Goal: Transaction & Acquisition: Purchase product/service

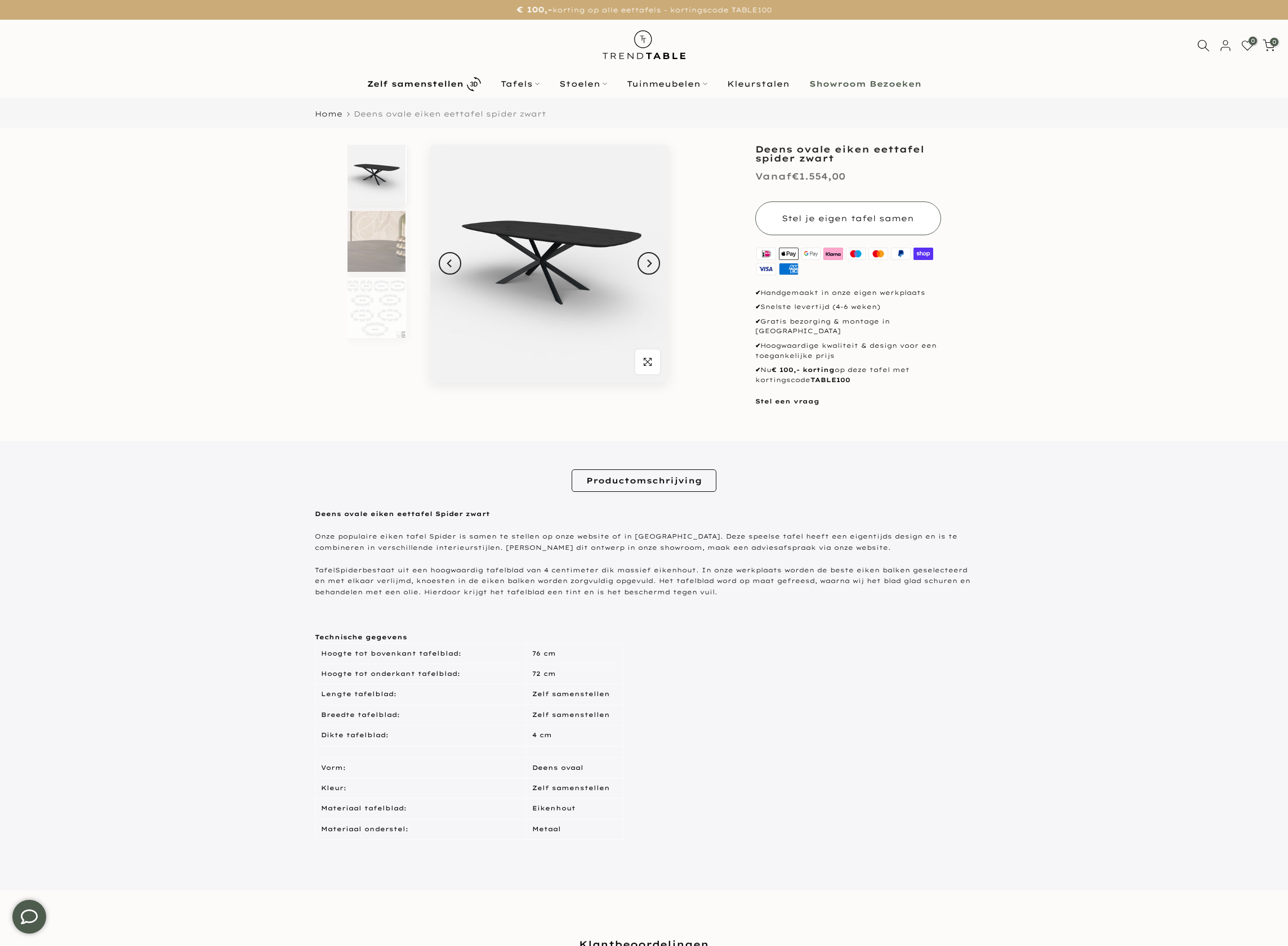
click at [842, 213] on button "Stel je eigen tafel samen" at bounding box center [848, 218] width 186 height 34
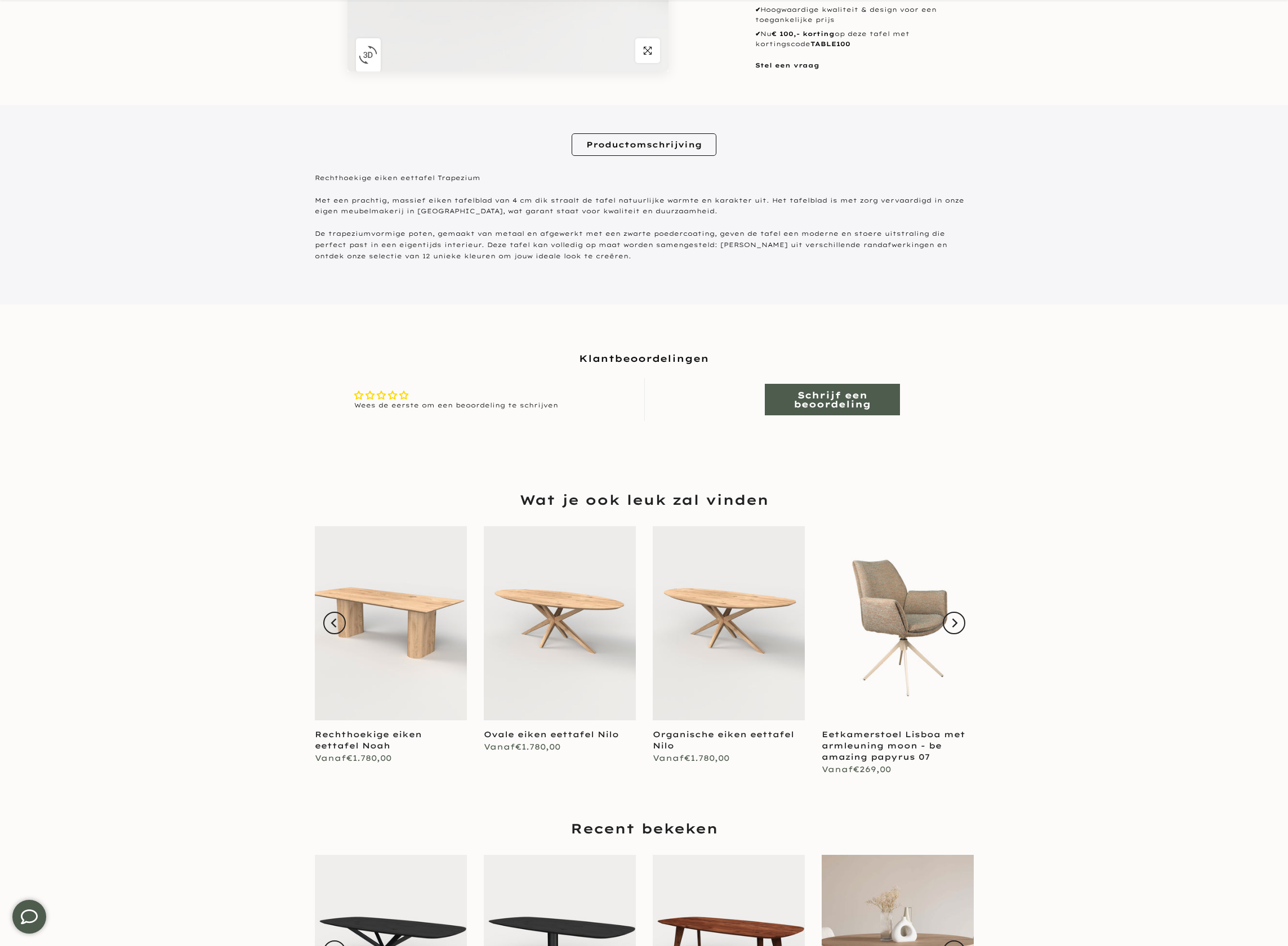
scroll to position [456, 0]
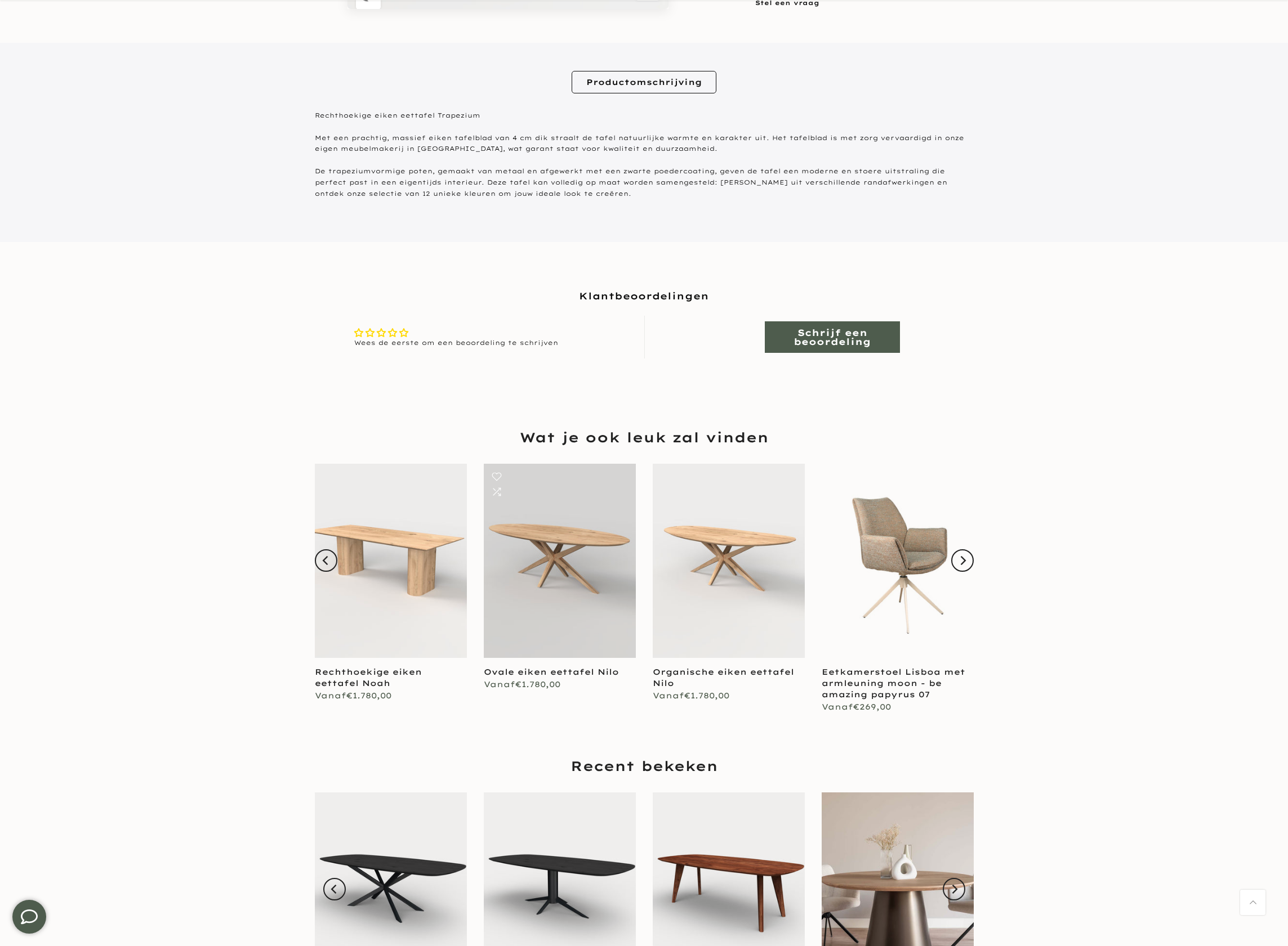
click at [602, 574] on link at bounding box center [560, 561] width 152 height 194
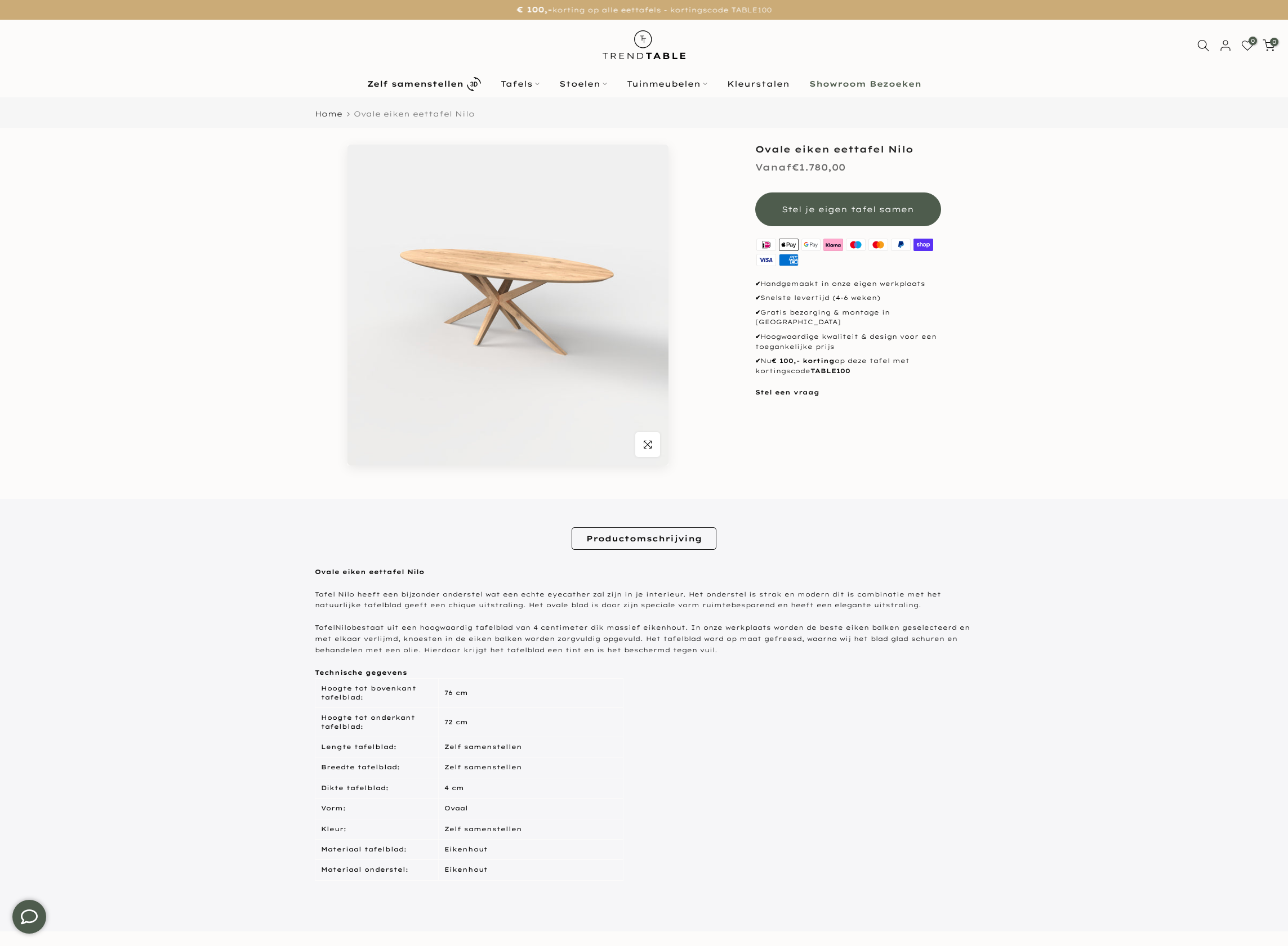
drag, startPoint x: 689, startPoint y: 437, endPoint x: 715, endPoint y: 420, distance: 31.1
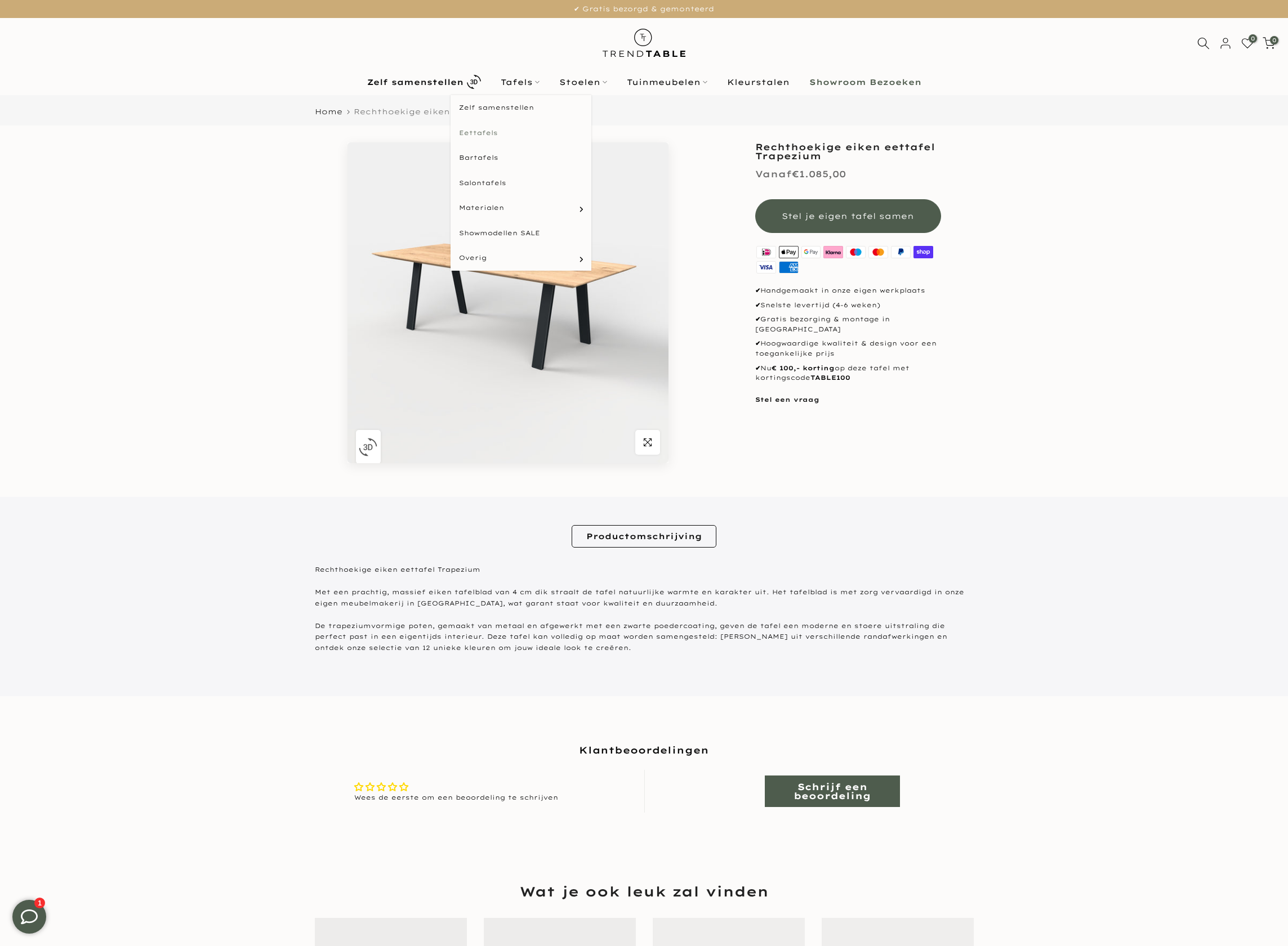
click at [492, 134] on link "Eettafels" at bounding box center [521, 133] width 141 height 25
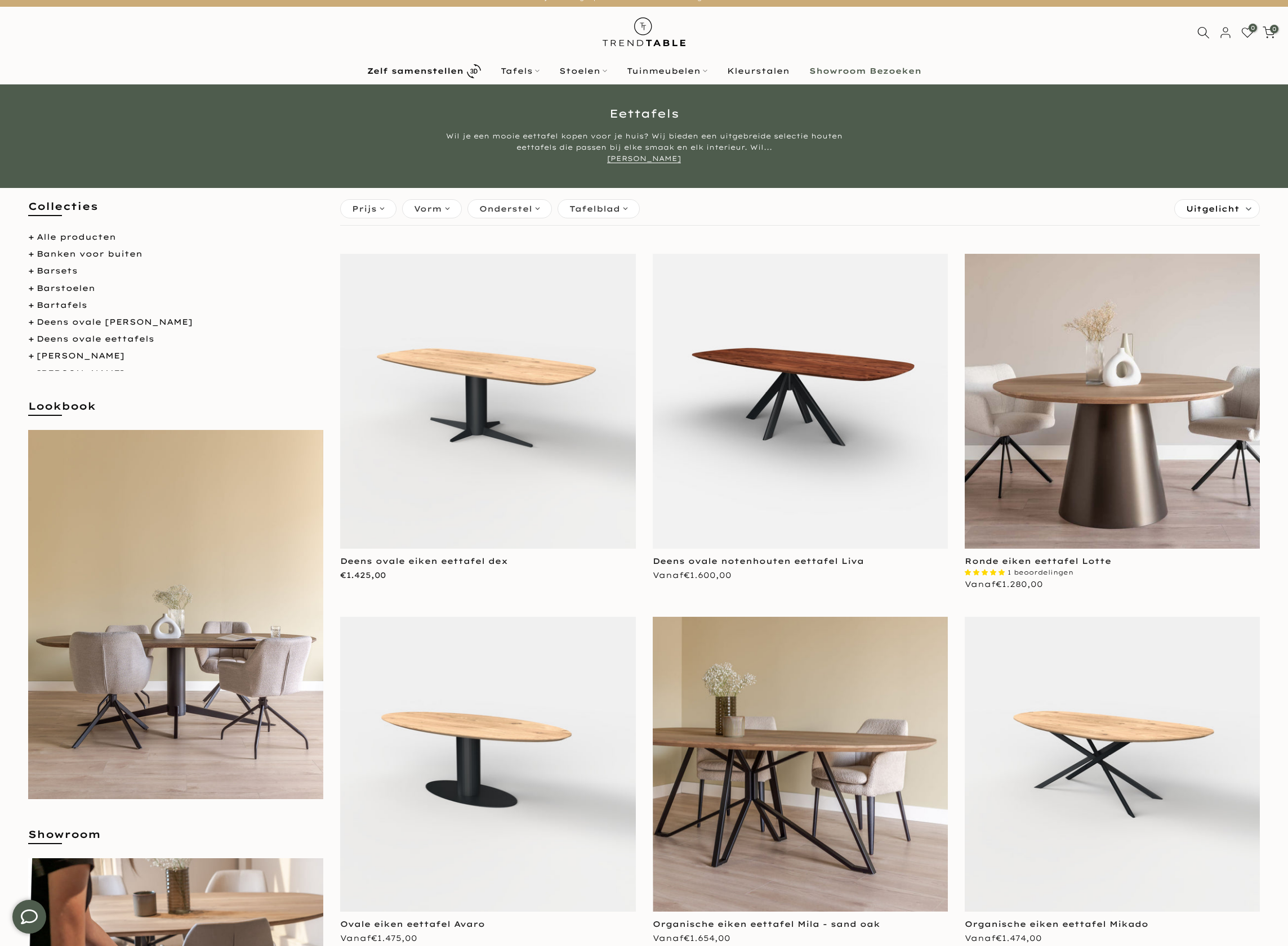
scroll to position [85, 0]
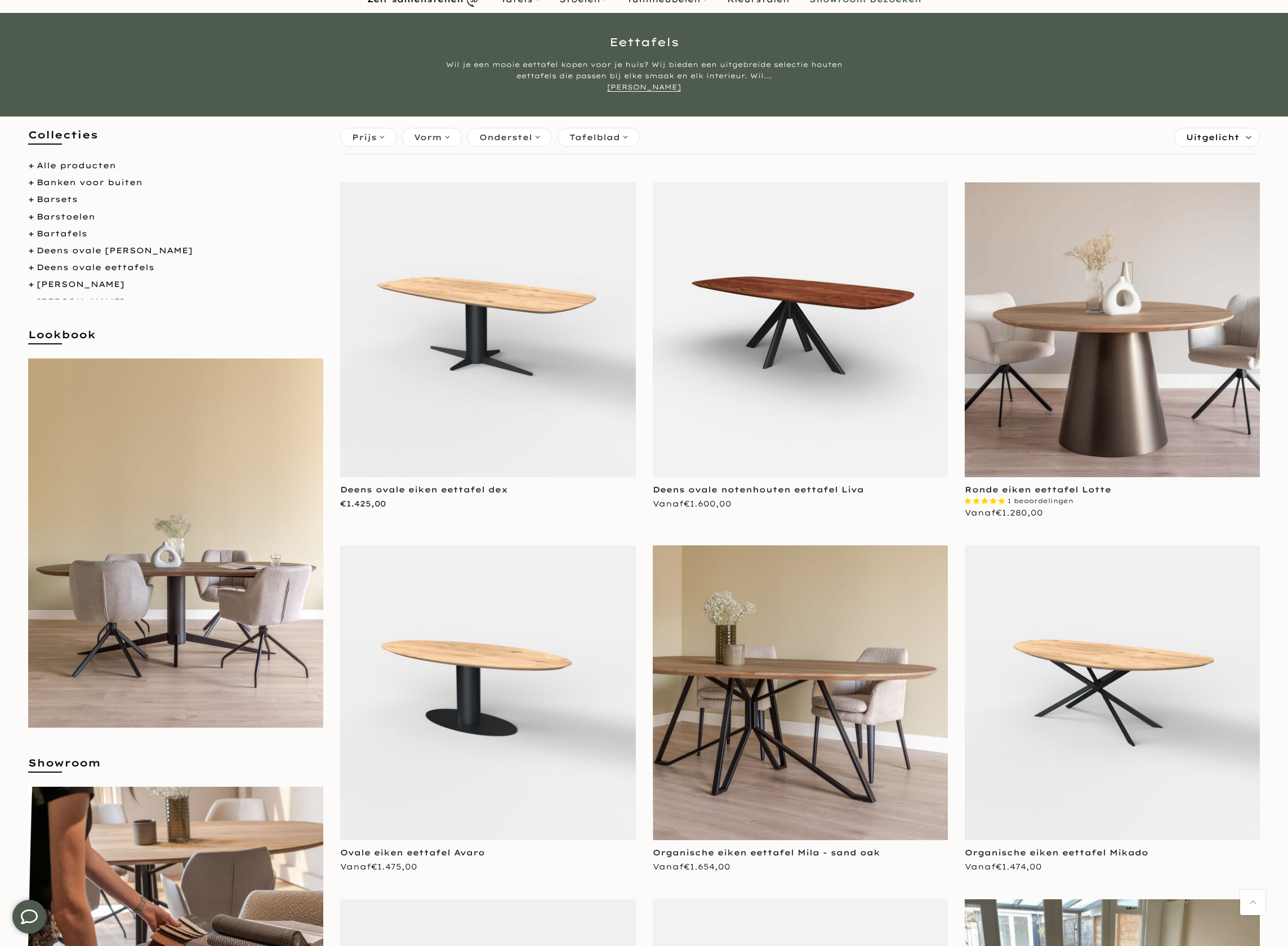
click at [485, 410] on img at bounding box center [488, 330] width 295 height 295
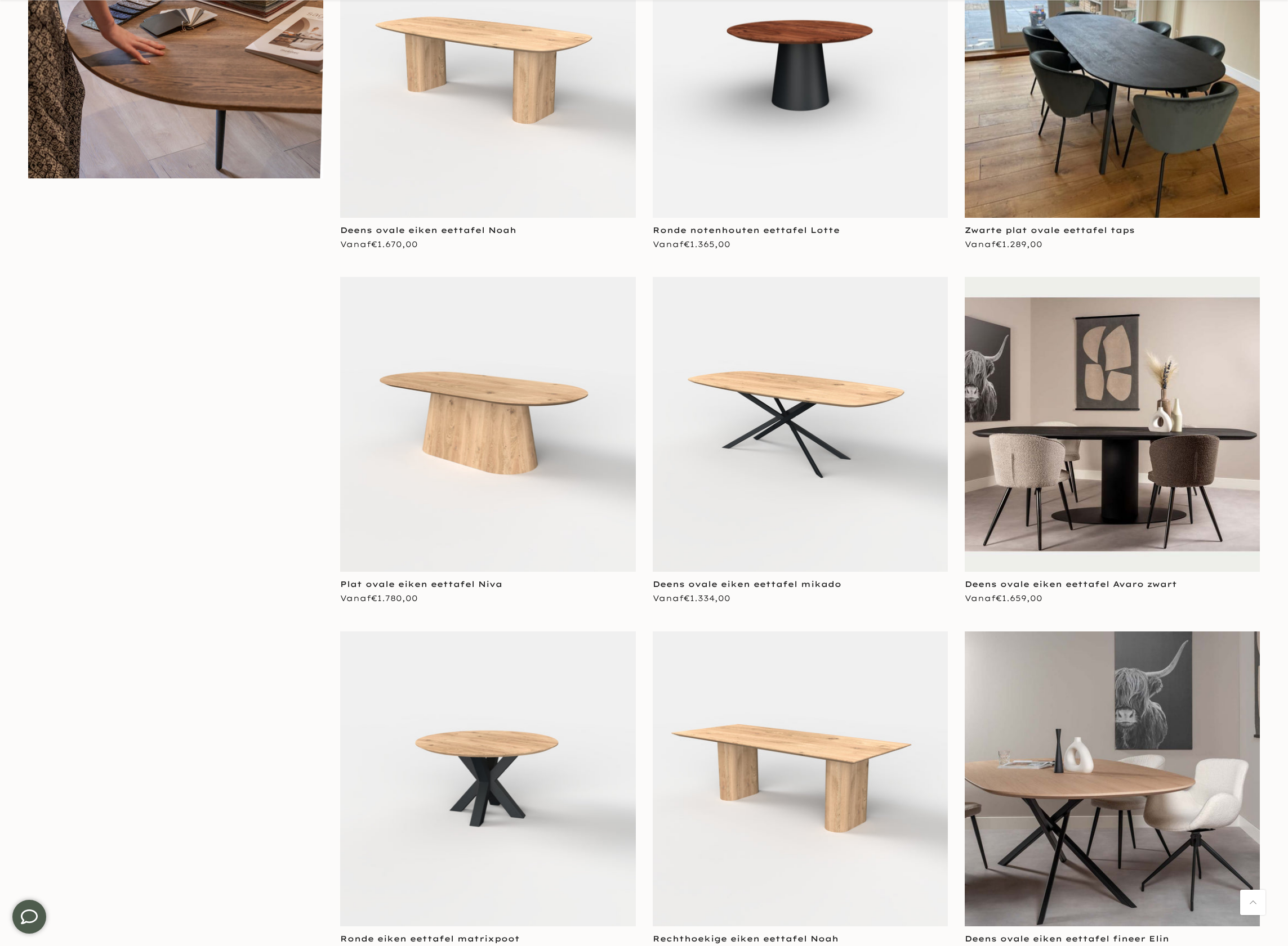
scroll to position [1066, 0]
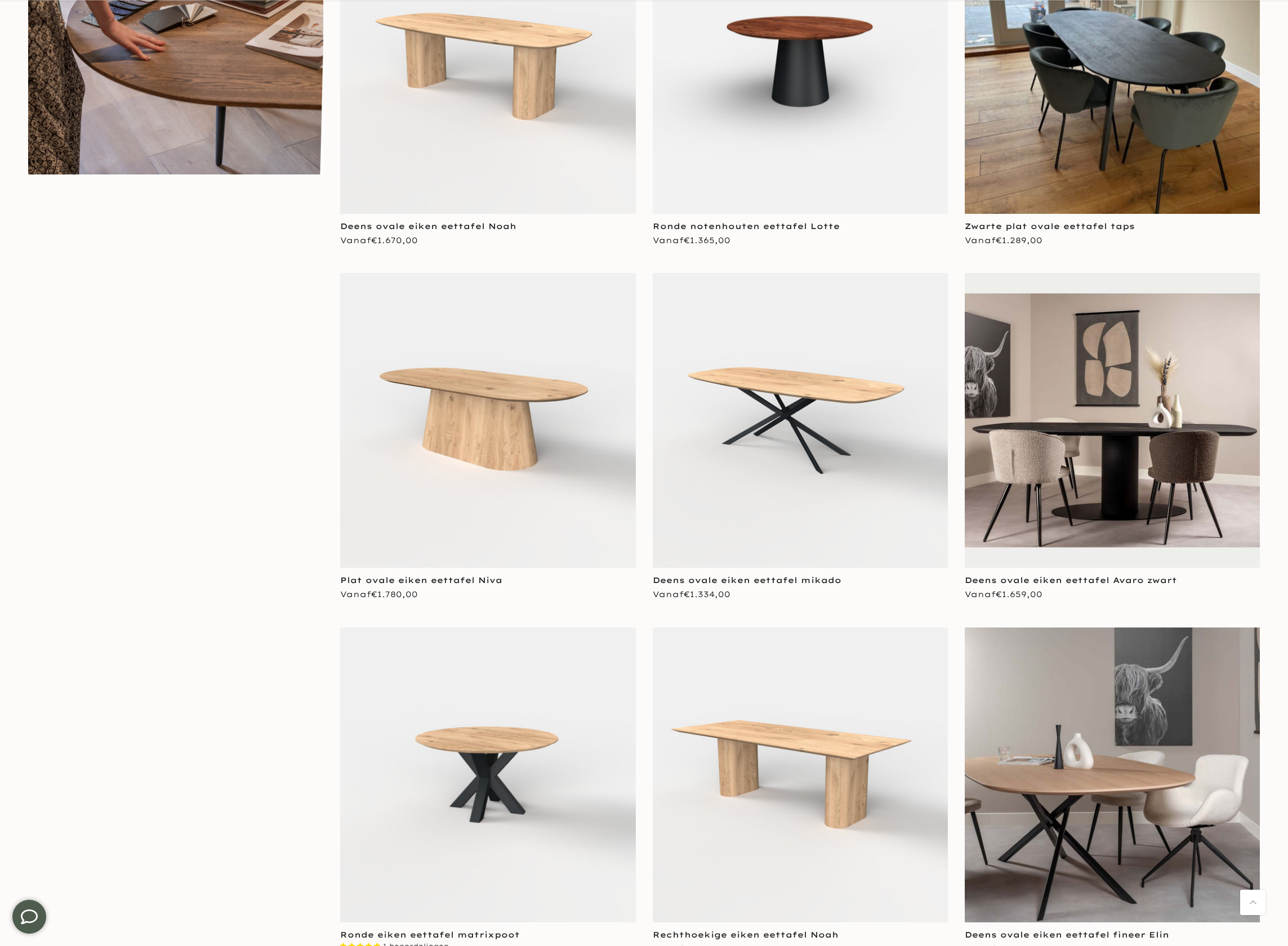
click at [442, 464] on img at bounding box center [488, 421] width 295 height 295
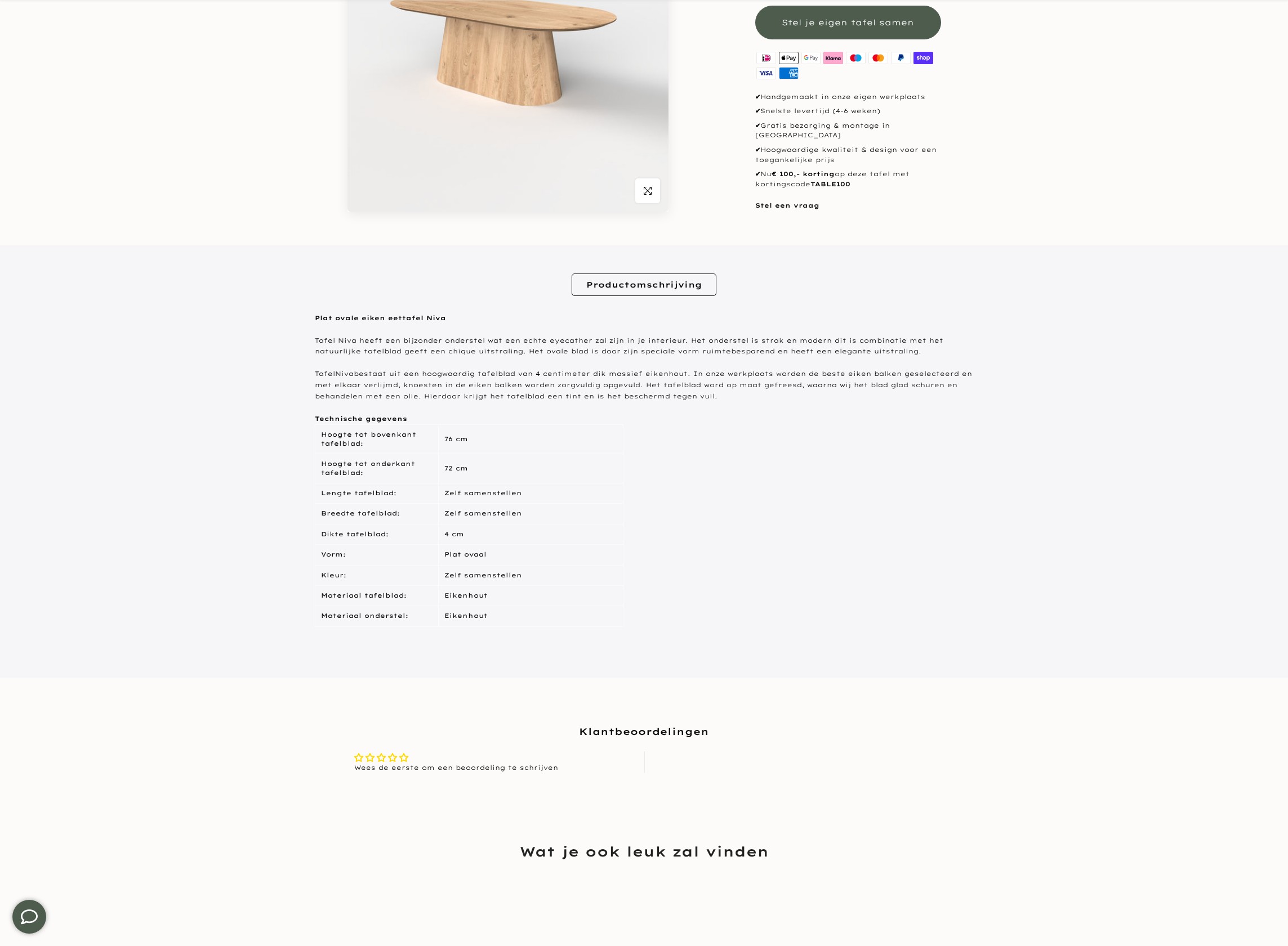
drag, startPoint x: 895, startPoint y: 347, endPoint x: 807, endPoint y: 342, distance: 88.1
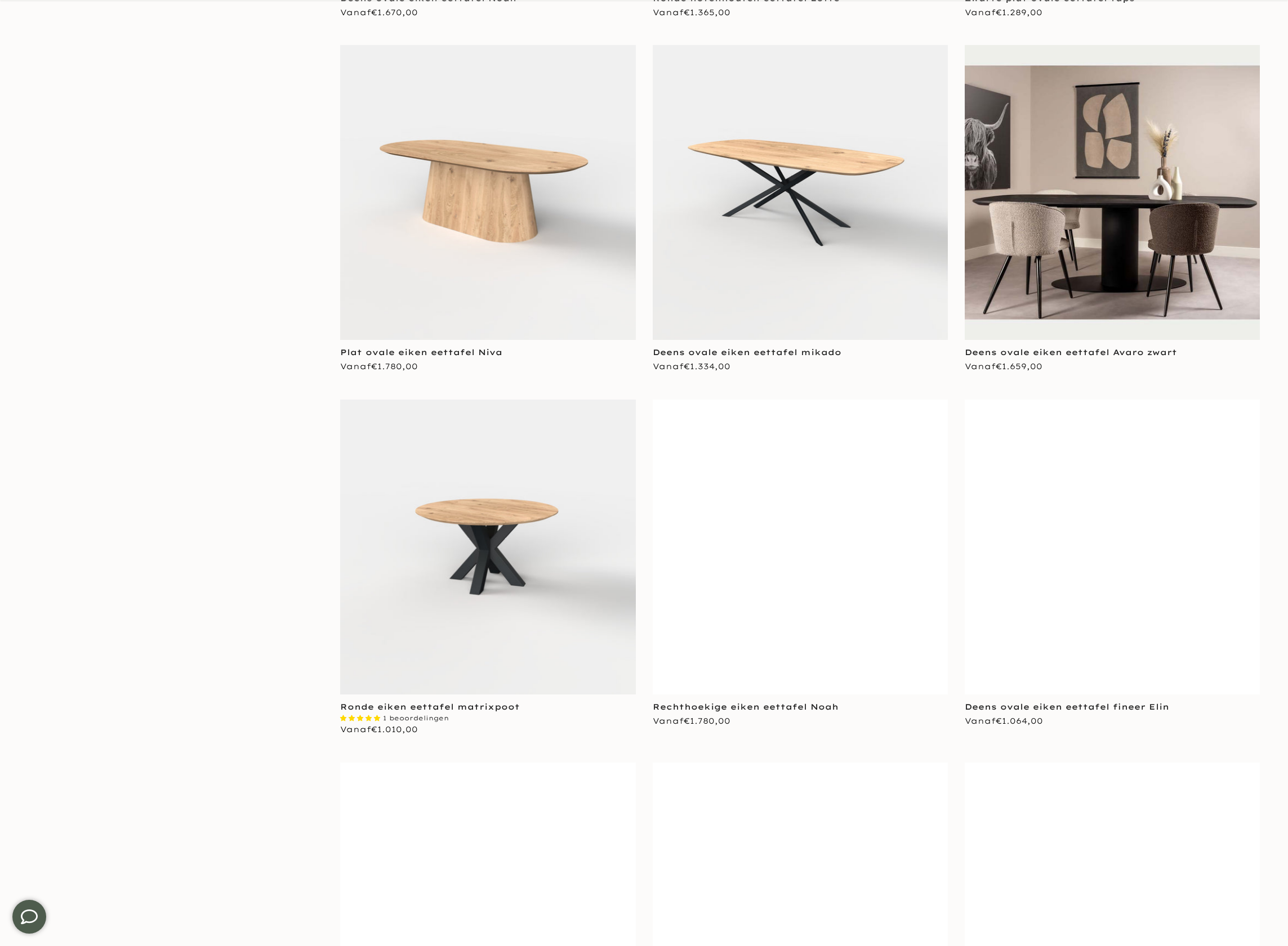
scroll to position [1881, 0]
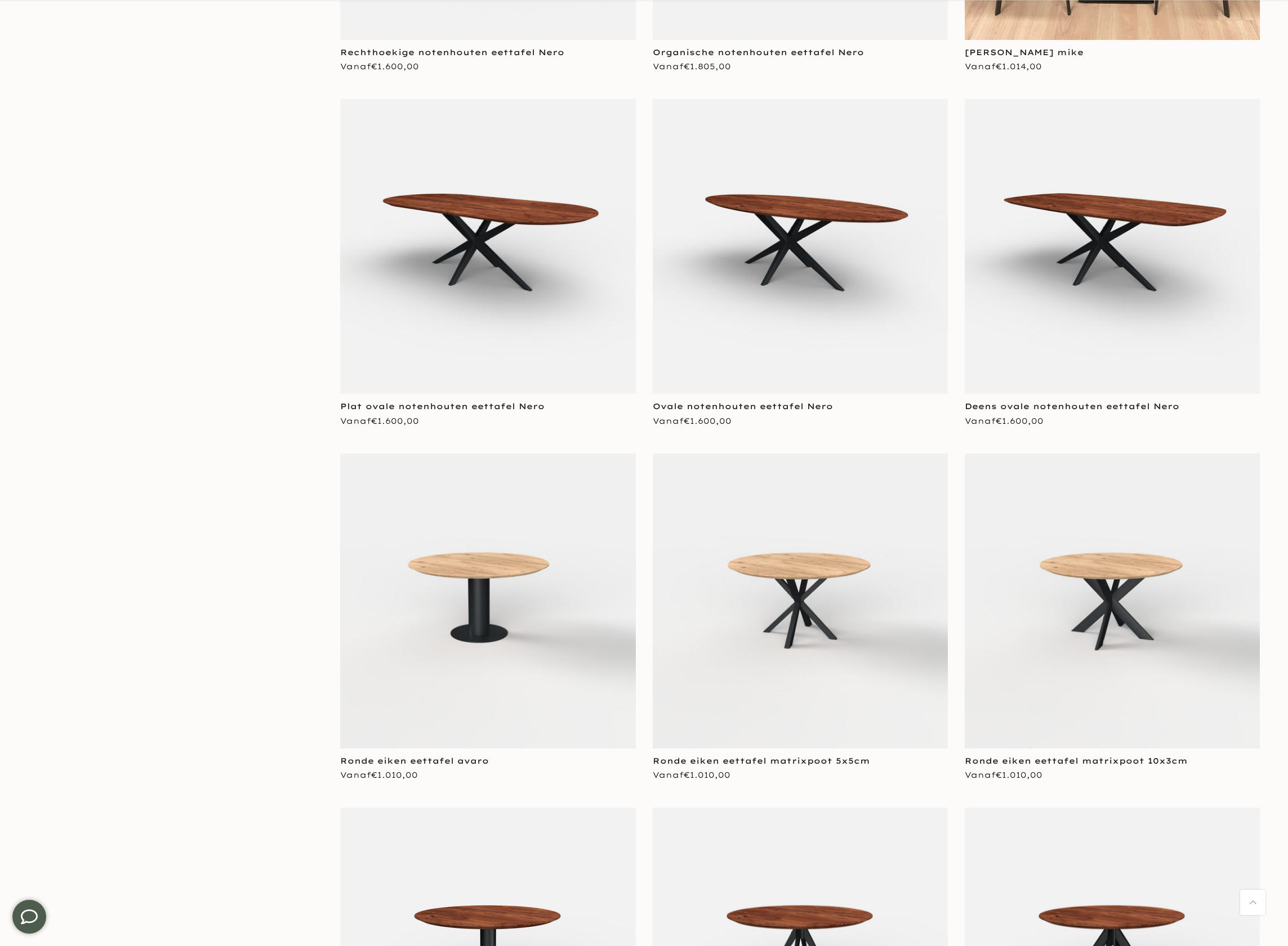
scroll to position [4454, 0]
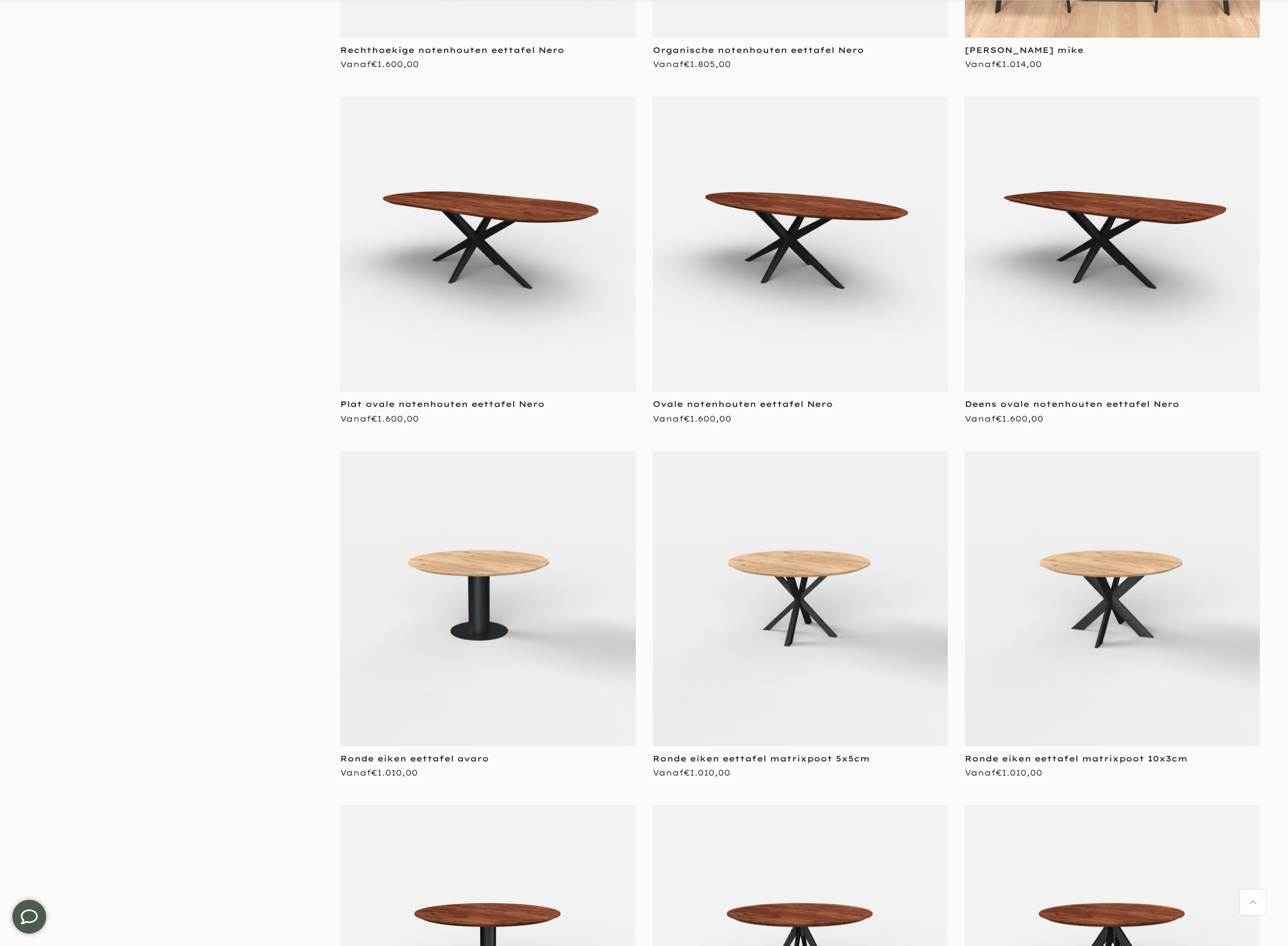
click at [809, 386] on img at bounding box center [800, 244] width 295 height 295
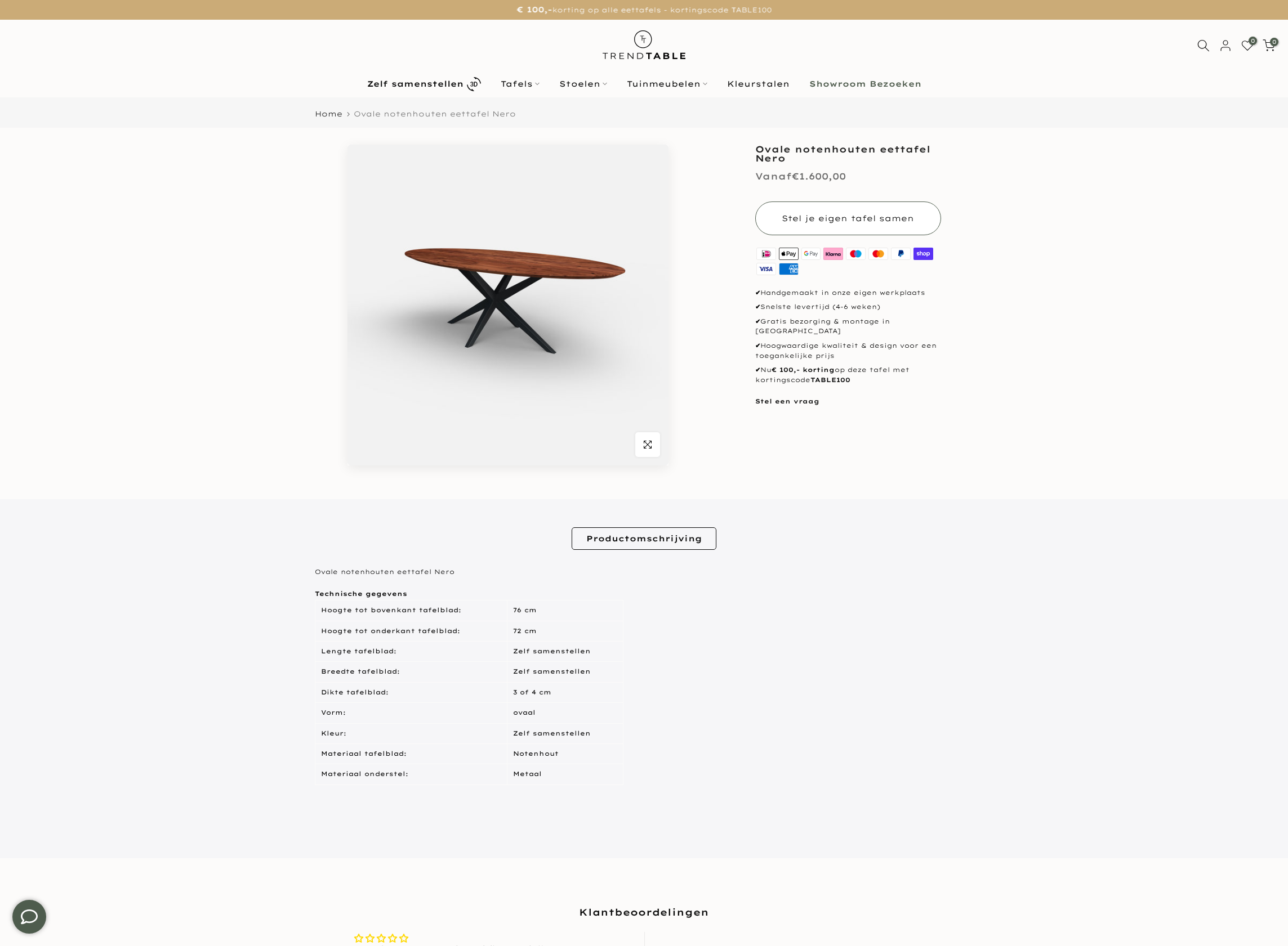
click at [830, 218] on span "Stel je eigen tafel samen" at bounding box center [847, 218] width 132 height 10
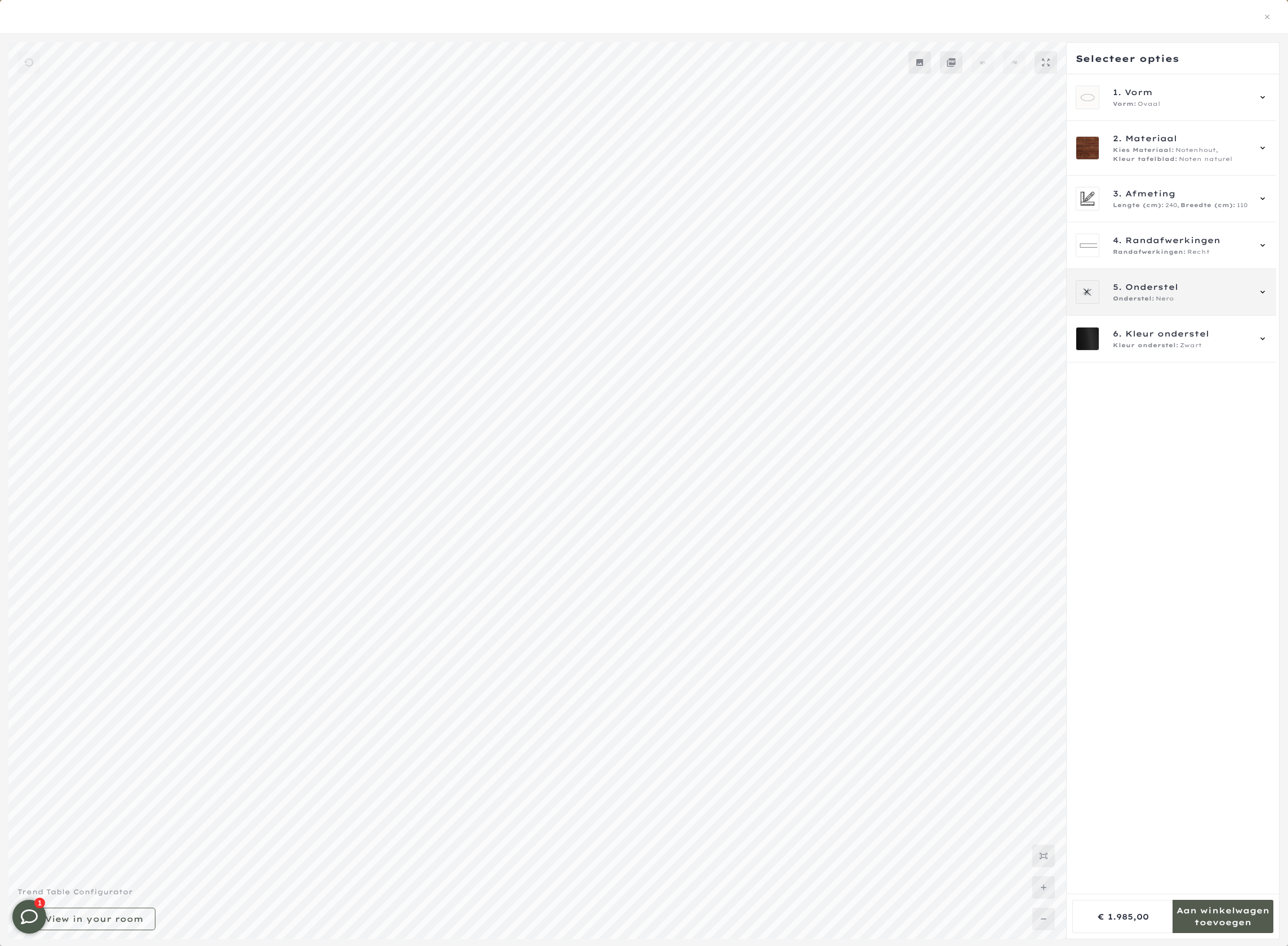
click at [1156, 286] on span "Onderstel" at bounding box center [1151, 287] width 53 height 12
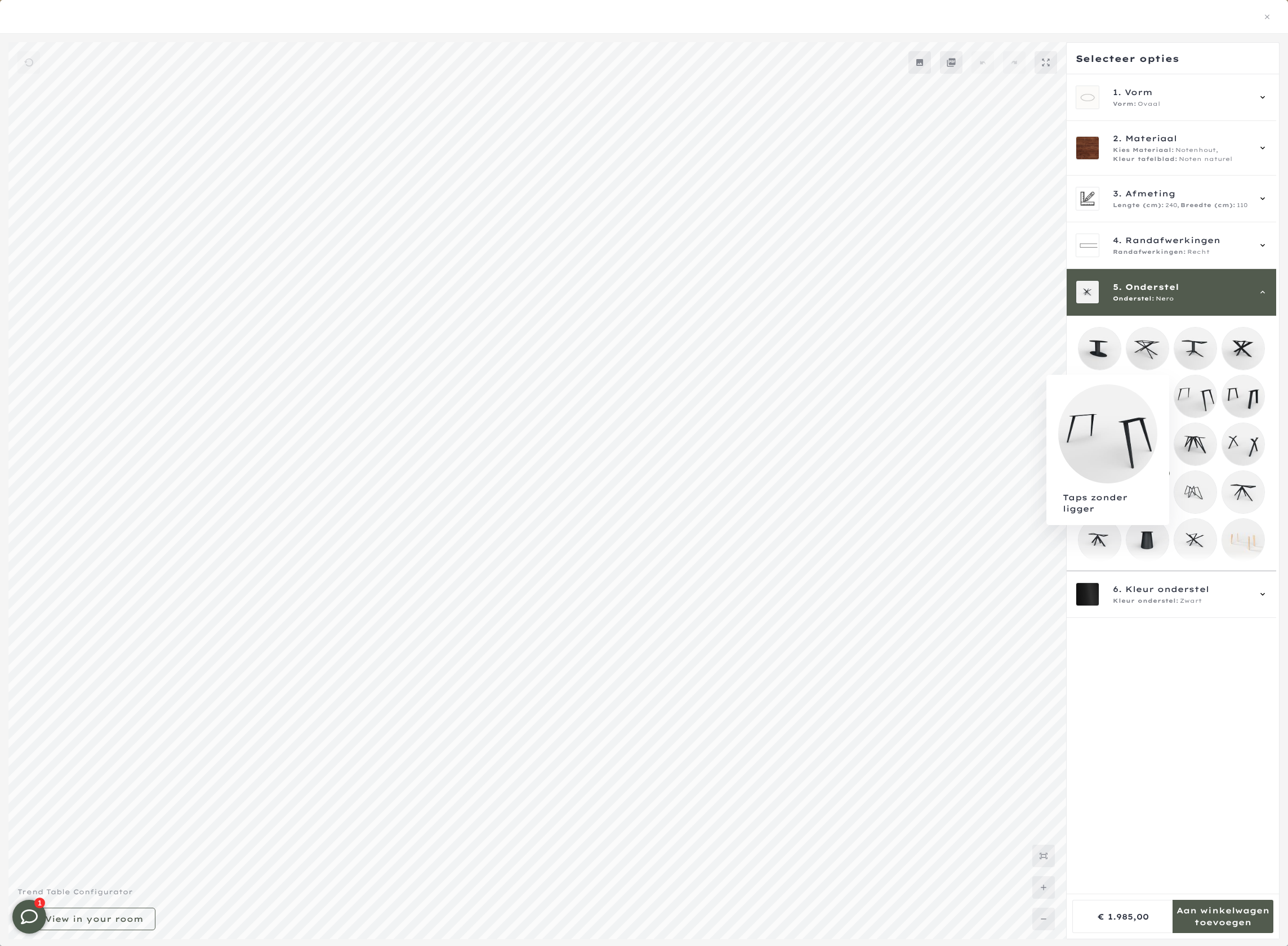
click at [1203, 395] on mmq-loader at bounding box center [1195, 396] width 42 height 42
click at [1268, 394] on mmq-components-mapper at bounding box center [1171, 443] width 209 height 255
click at [1251, 399] on mmq-loader at bounding box center [1243, 396] width 42 height 42
click at [1154, 540] on mmq-loader at bounding box center [1147, 540] width 42 height 42
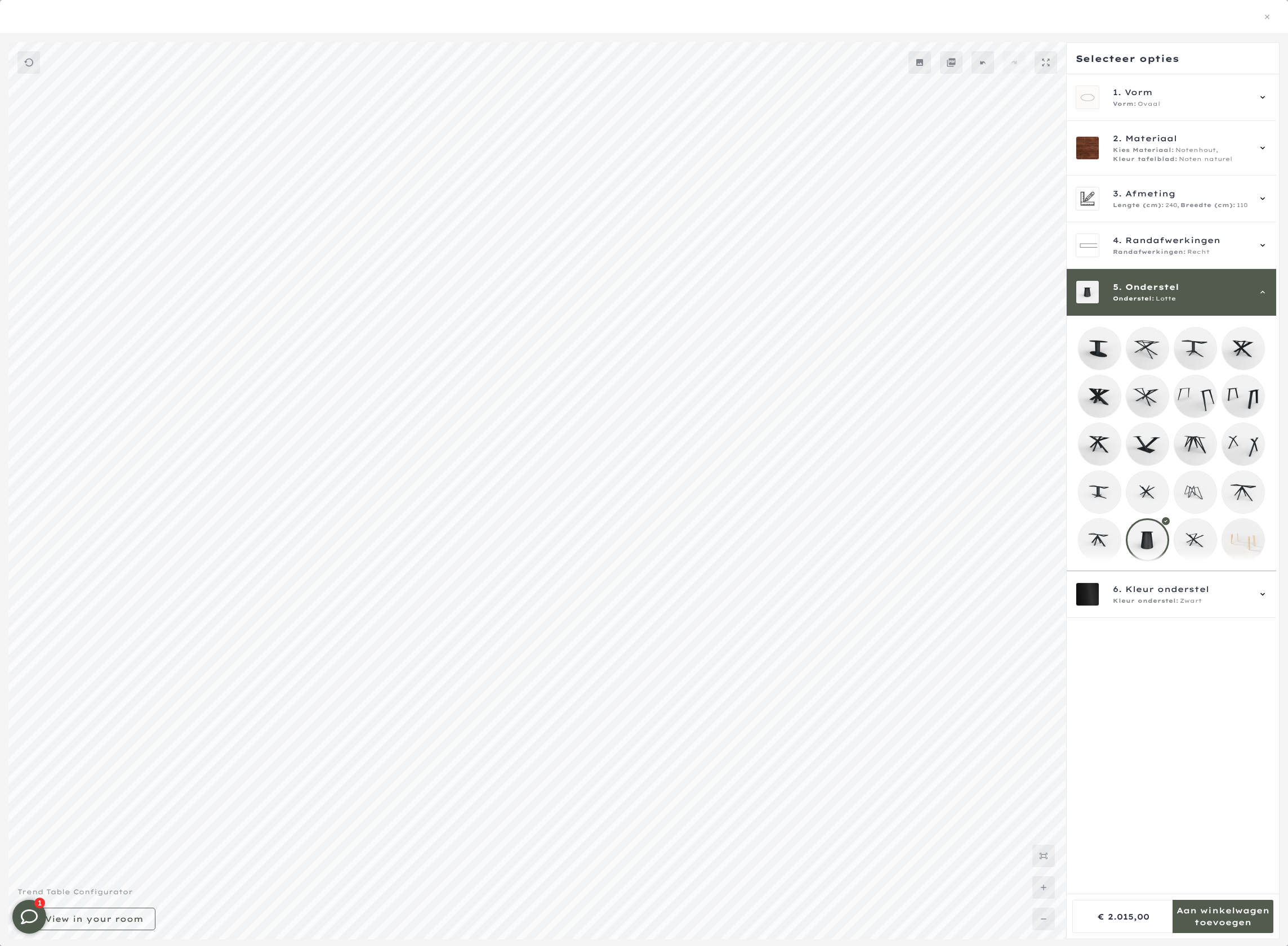
scroll to position [200, 0]
click at [1208, 547] on mmq-loader at bounding box center [1195, 540] width 42 height 42
click at [1136, 447] on mmq-loader at bounding box center [1147, 444] width 42 height 42
click at [1103, 408] on mmq-loader at bounding box center [1100, 396] width 42 height 42
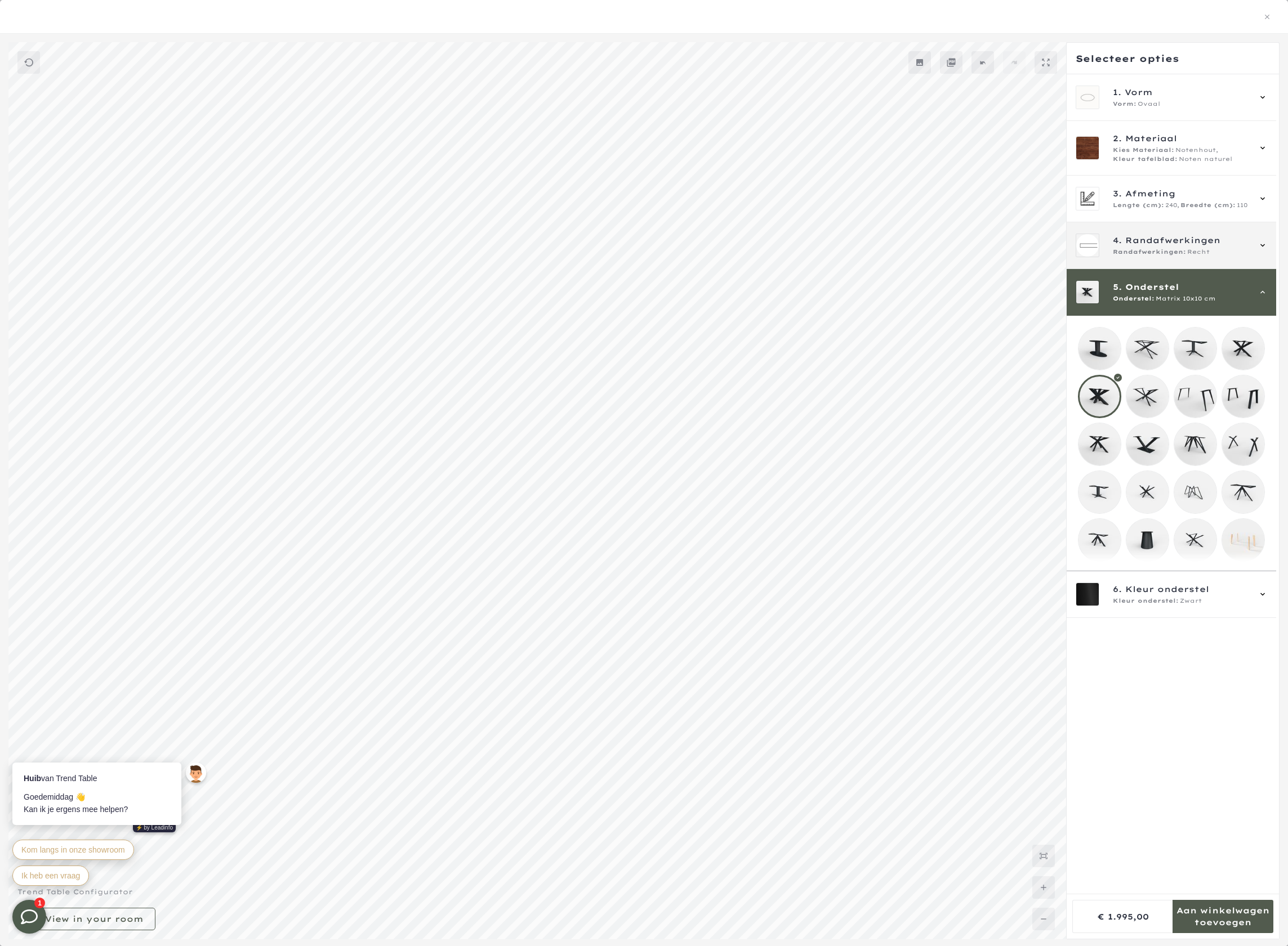
click at [1141, 256] on span "Randafwerkingen:" at bounding box center [1149, 252] width 73 height 9
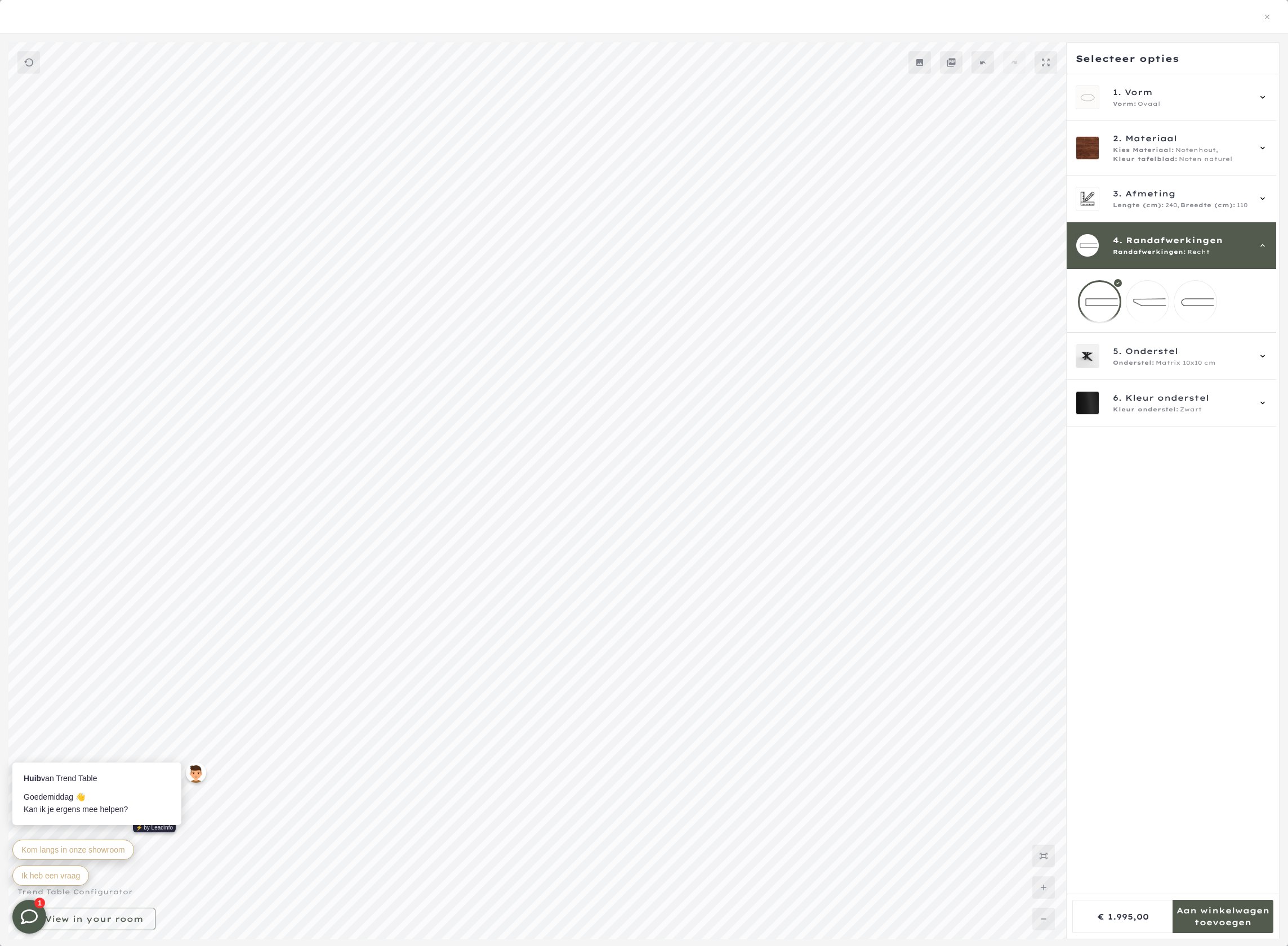
click at [1148, 303] on mmq-loader at bounding box center [1147, 302] width 42 height 42
click at [1180, 306] on mmq-loader at bounding box center [1195, 302] width 42 height 42
click at [1111, 203] on div "3. Afmeting Lengte (cm): 240, Breedte (cm): 110" at bounding box center [1171, 199] width 192 height 23
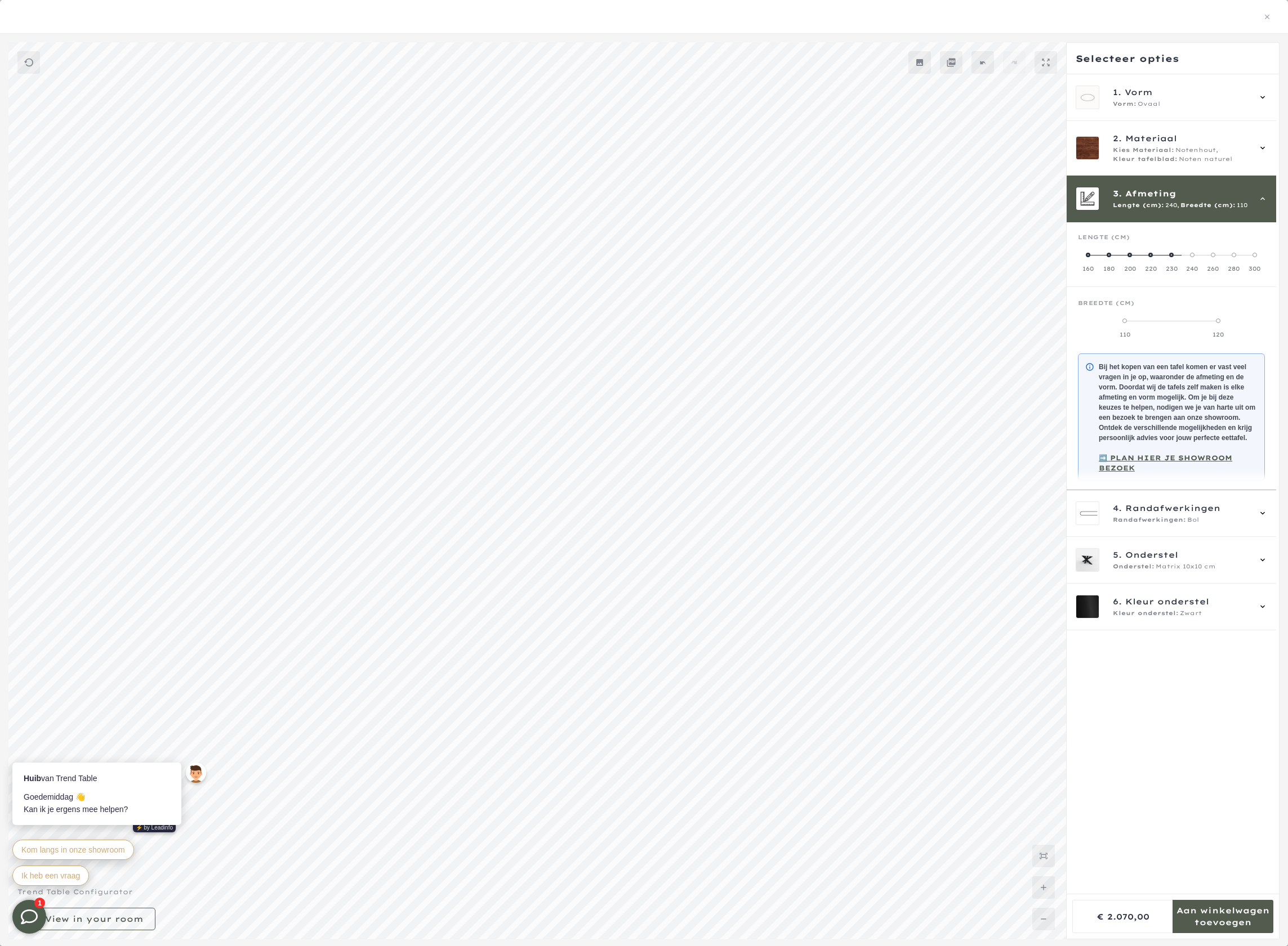
drag, startPoint x: 1189, startPoint y: 257, endPoint x: 1136, endPoint y: 261, distance: 53.2
click at [1136, 261] on mmq-radio-scale at bounding box center [1171, 261] width 187 height 23
click at [1111, 254] on label "180" at bounding box center [1109, 261] width 21 height 23
click at [1253, 253] on span at bounding box center [1254, 255] width 5 height 5
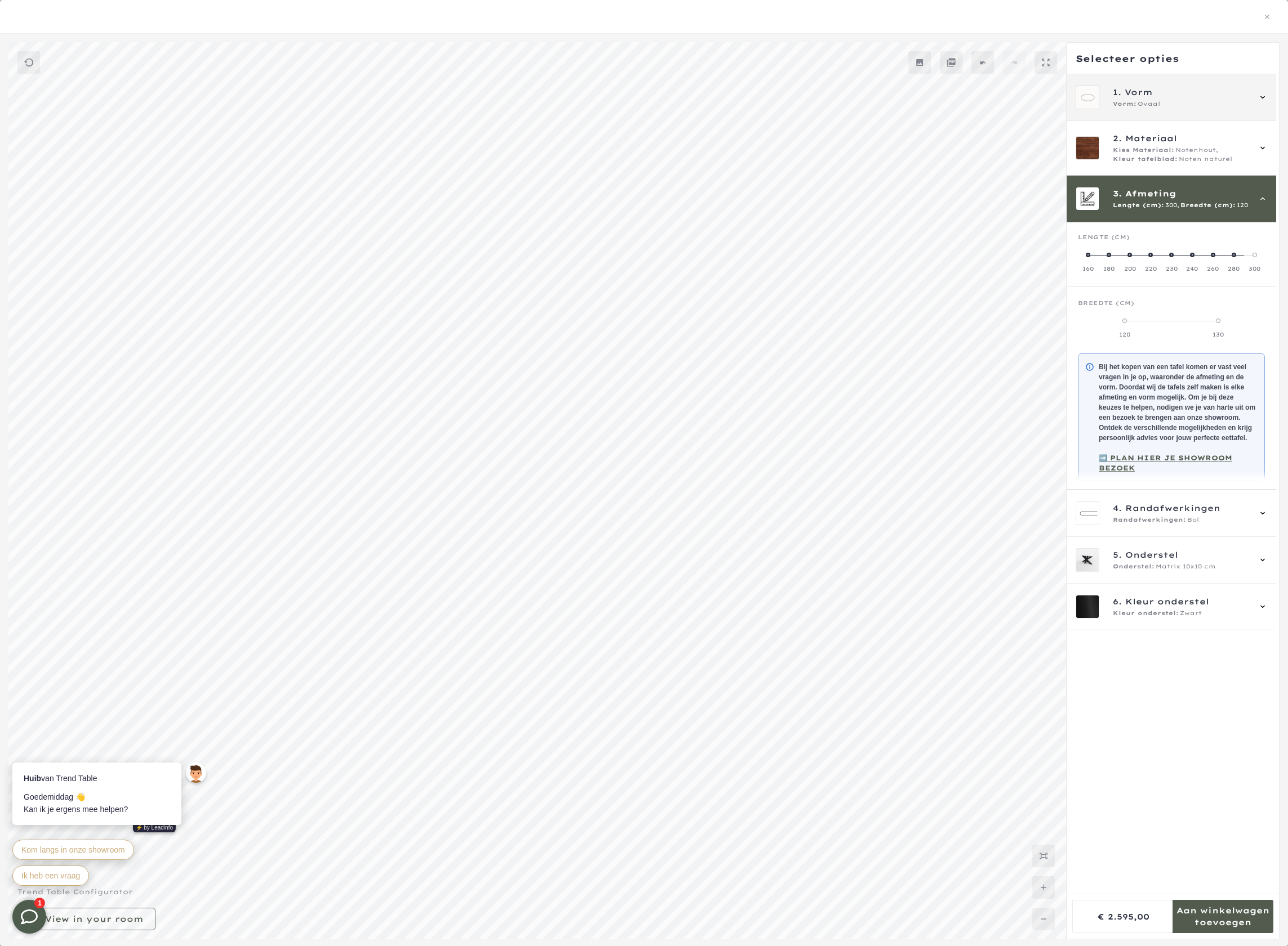
click at [1201, 89] on span "1. Vorm" at bounding box center [1180, 92] width 136 height 12
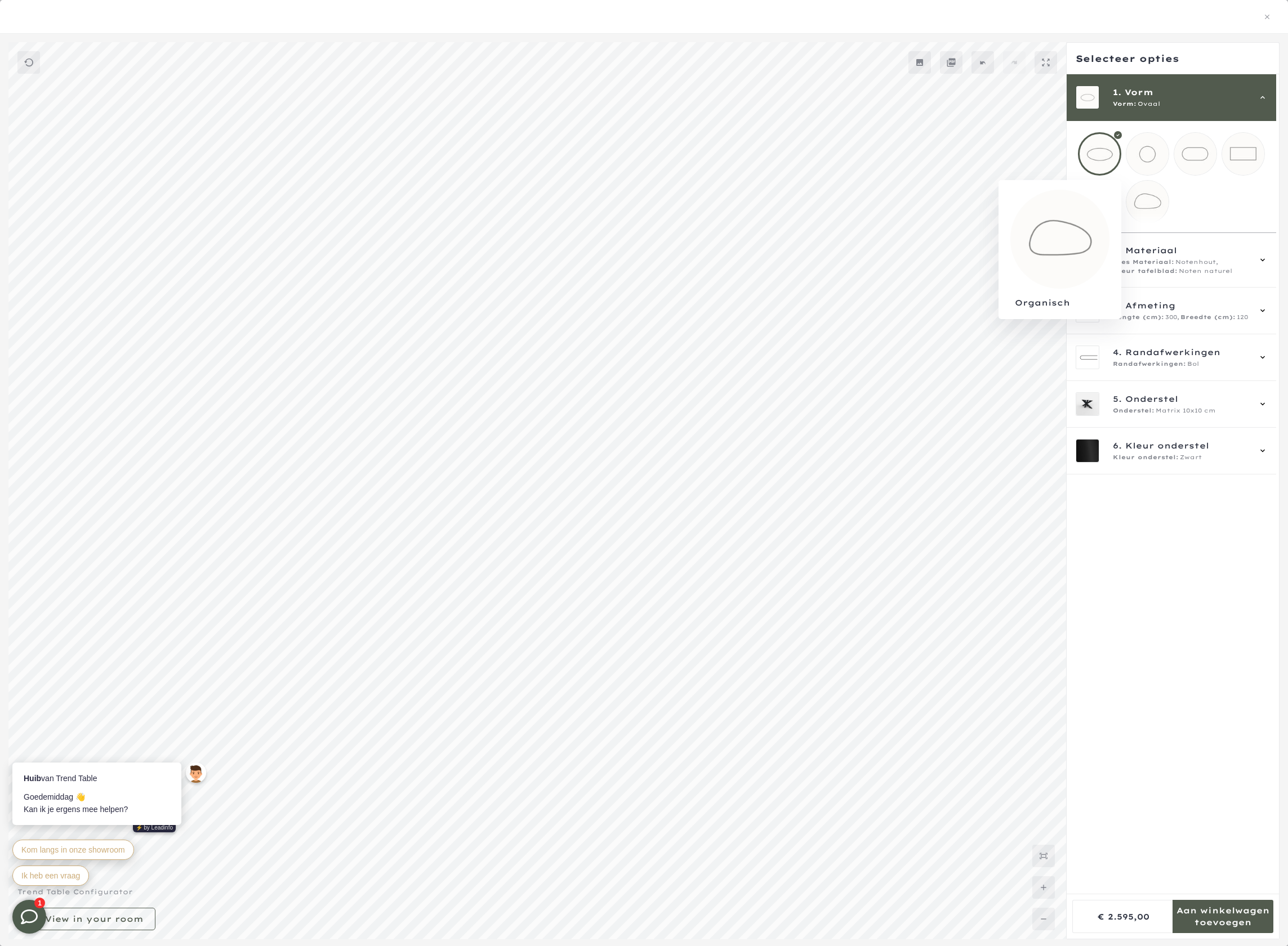
click at [1151, 196] on mmq-loader at bounding box center [1147, 201] width 42 height 42
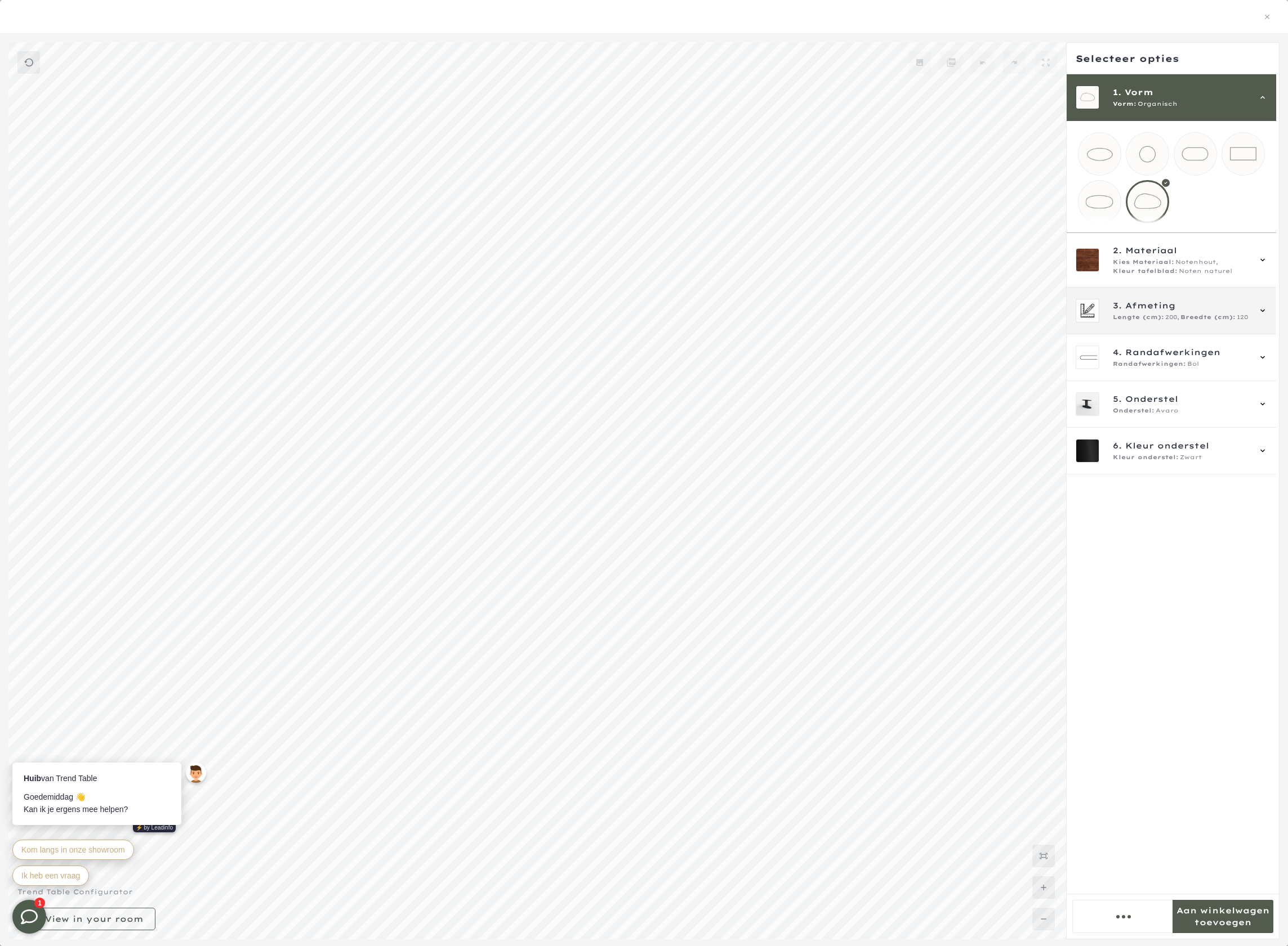
scroll to position [198, 0]
click at [1244, 312] on span "3. Afmeting" at bounding box center [1180, 305] width 136 height 12
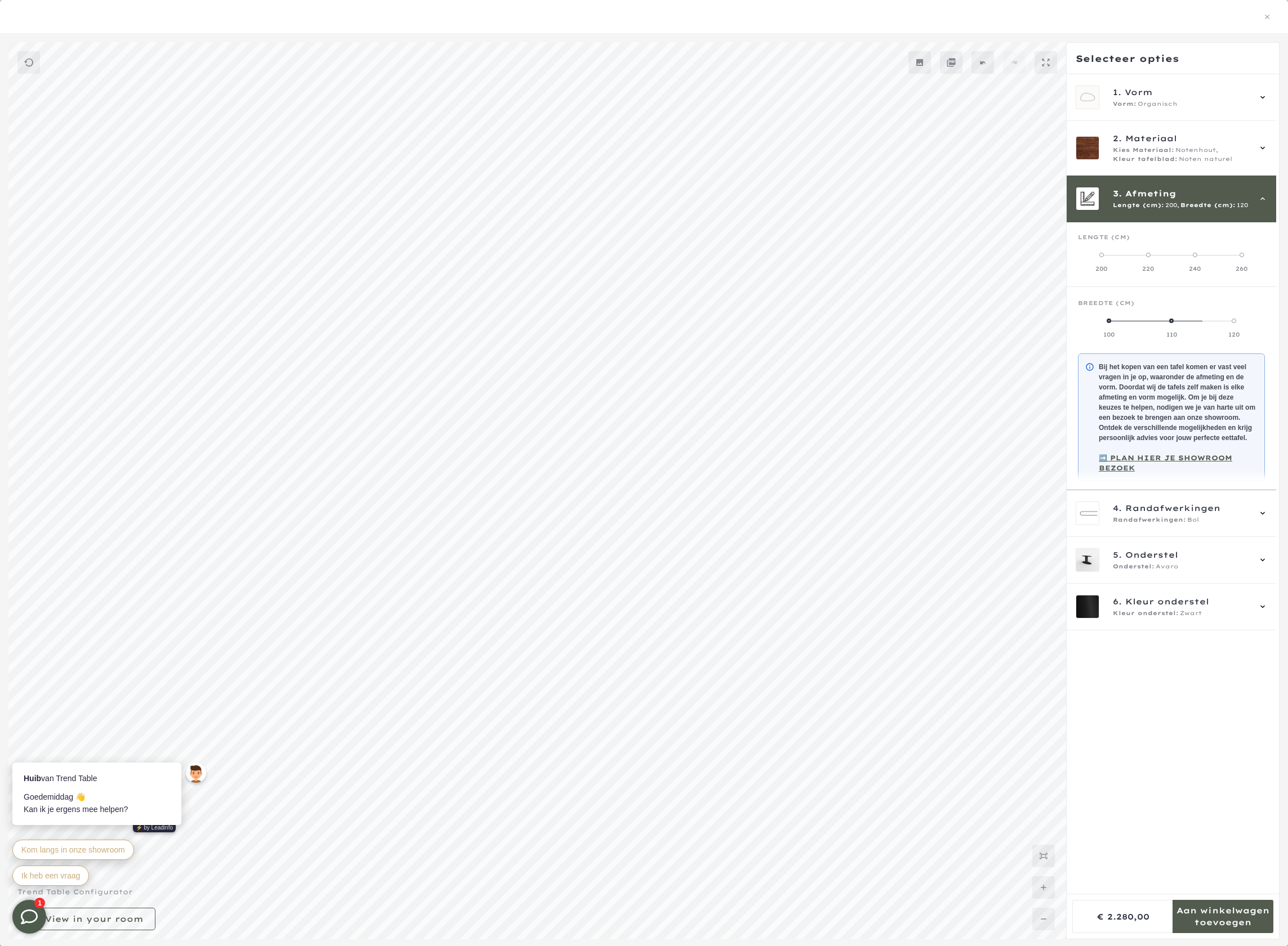
click at [1241, 256] on span at bounding box center [1241, 255] width 5 height 5
click at [1244, 325] on label "130" at bounding box center [1242, 327] width 47 height 23
click at [1272, 14] on div at bounding box center [644, 17] width 1261 height 14
click at [1267, 16] on icon "button" at bounding box center [1266, 16] width 5 height 5
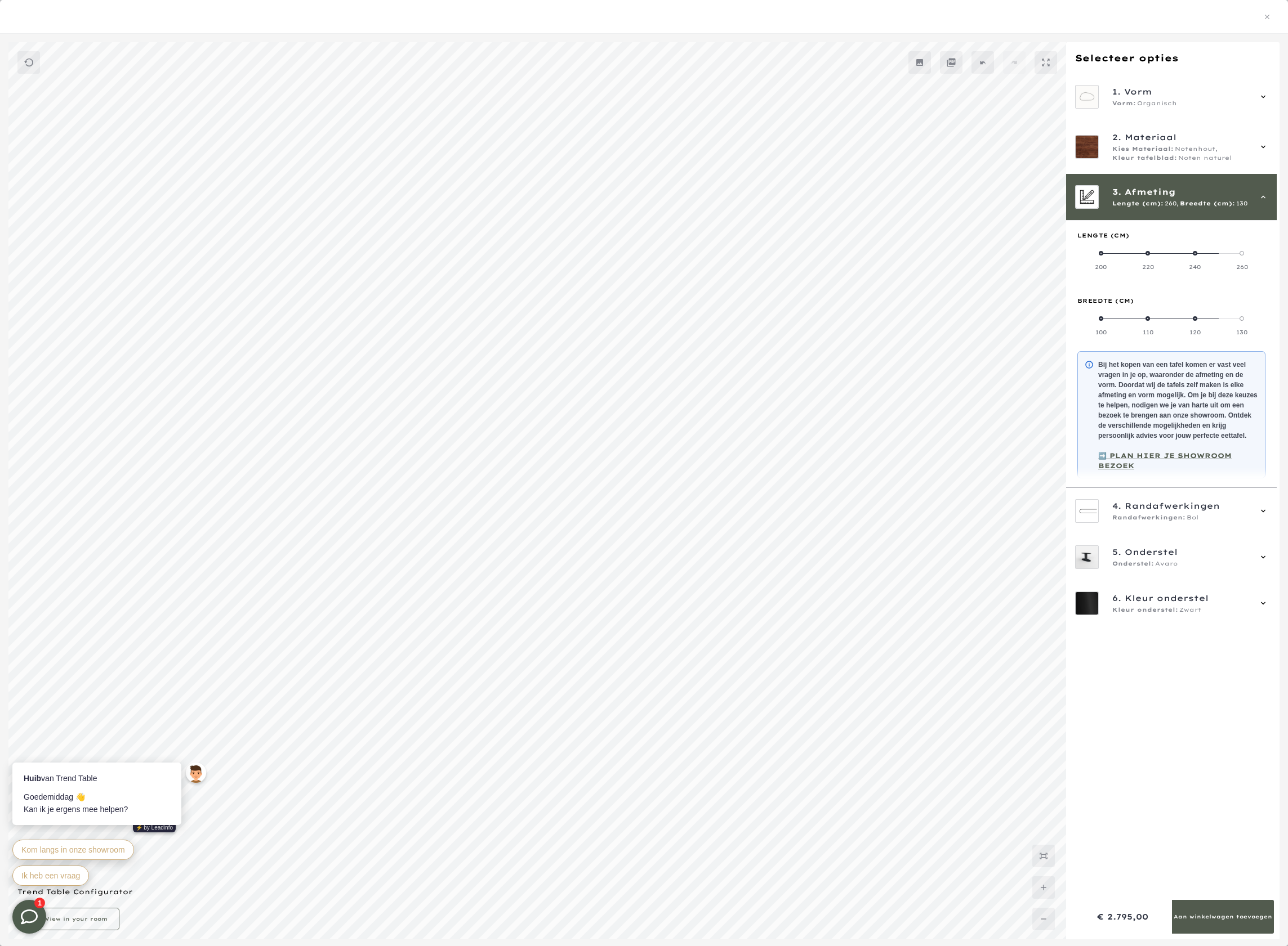
scroll to position [198, 0]
